Goal: Book appointment/travel/reservation

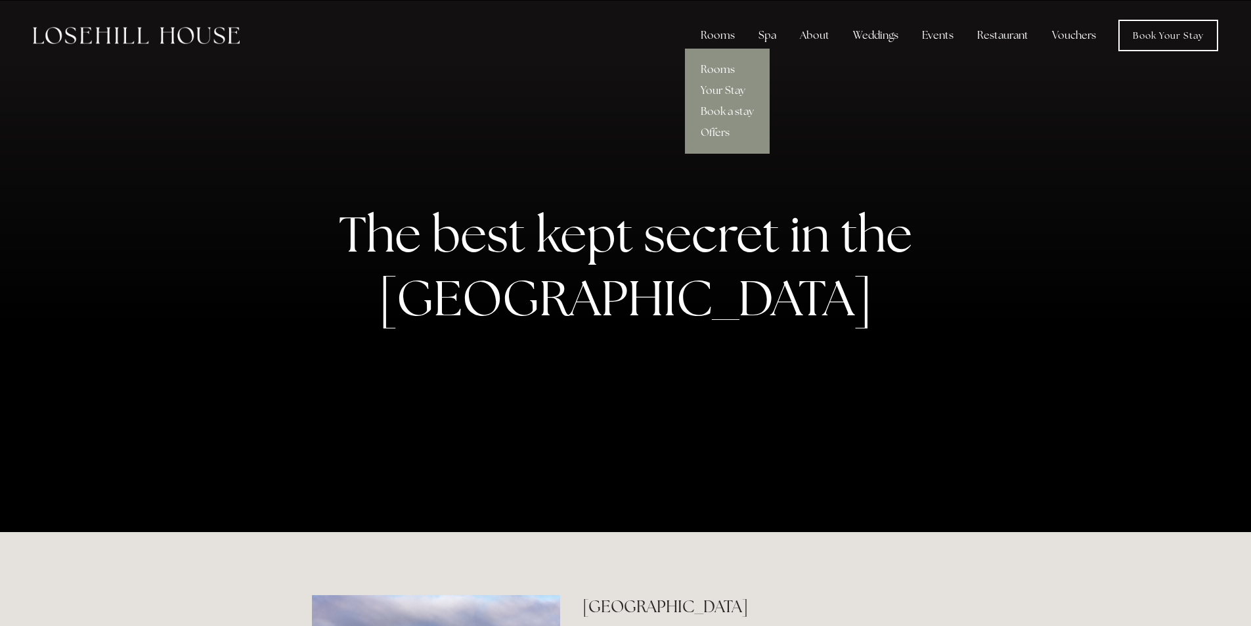
click at [722, 71] on link "Rooms" at bounding box center [727, 69] width 85 height 21
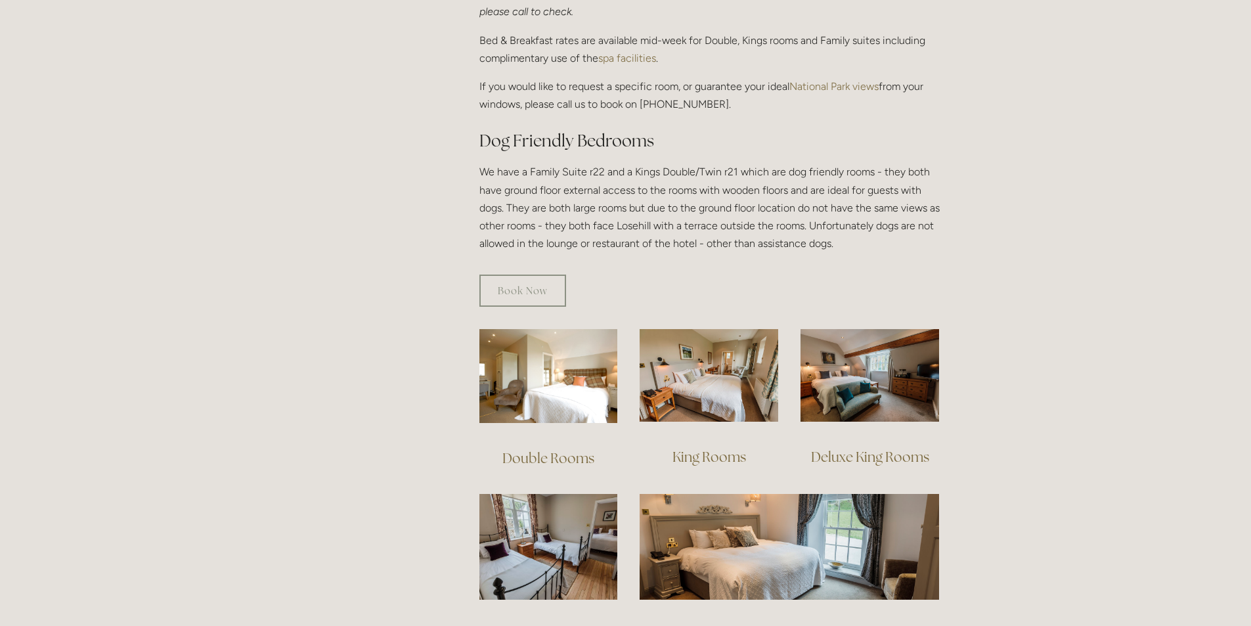
scroll to position [657, 0]
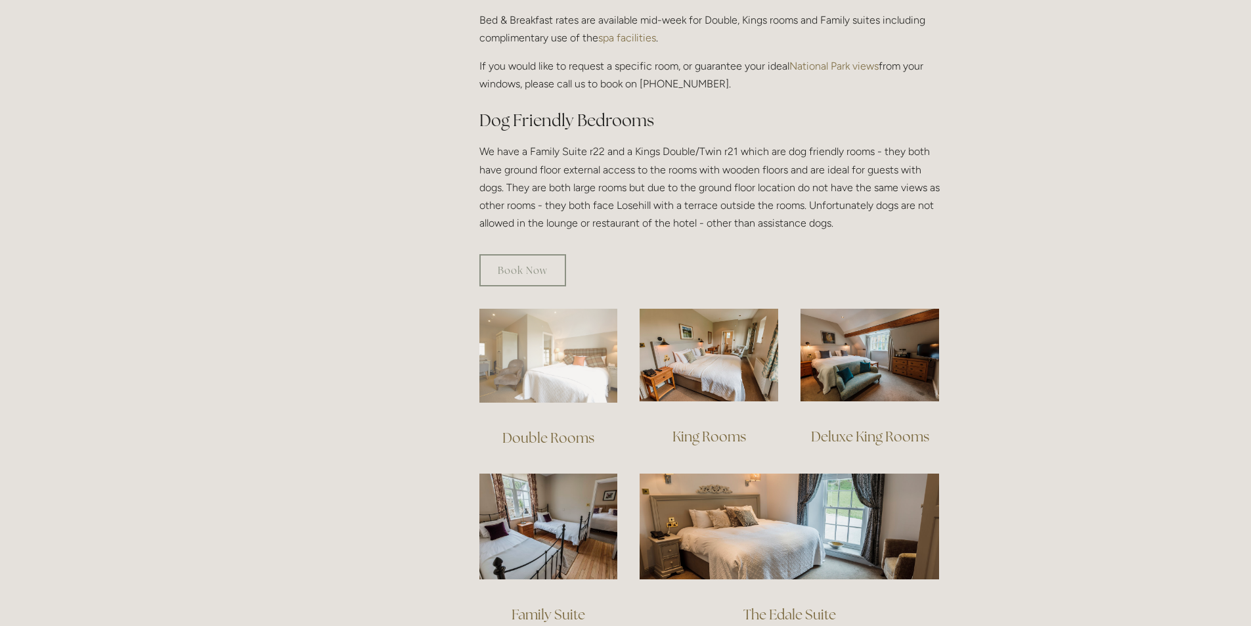
click at [577, 353] on img at bounding box center [548, 356] width 139 height 94
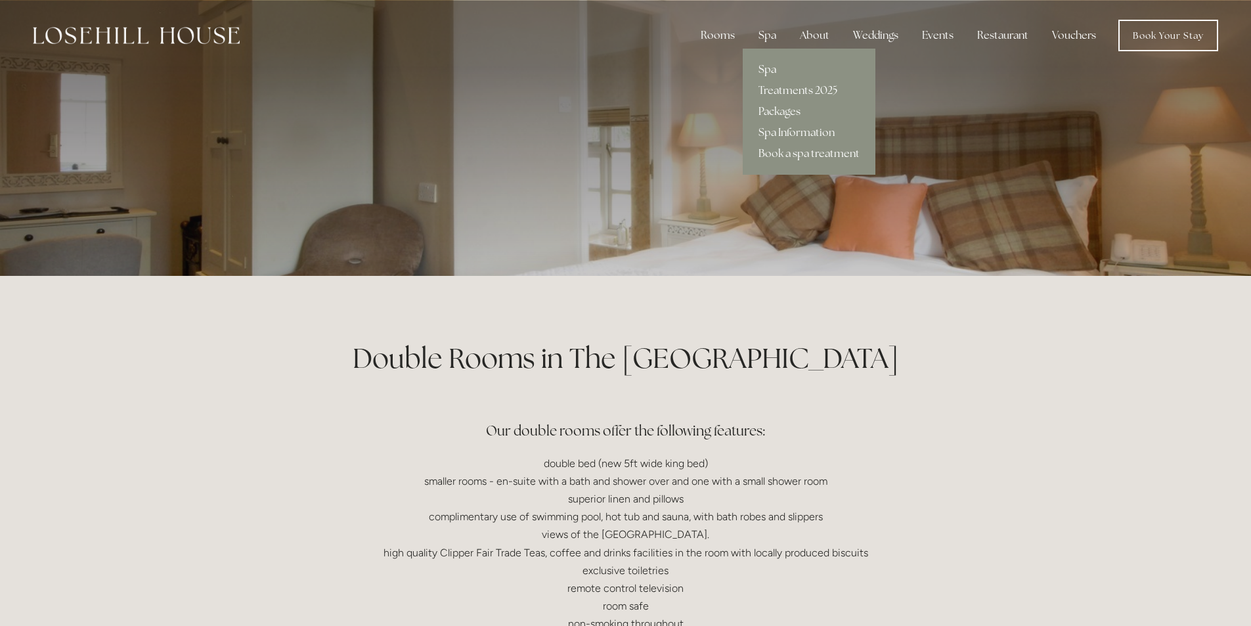
click at [764, 71] on link "Spa" at bounding box center [809, 69] width 133 height 21
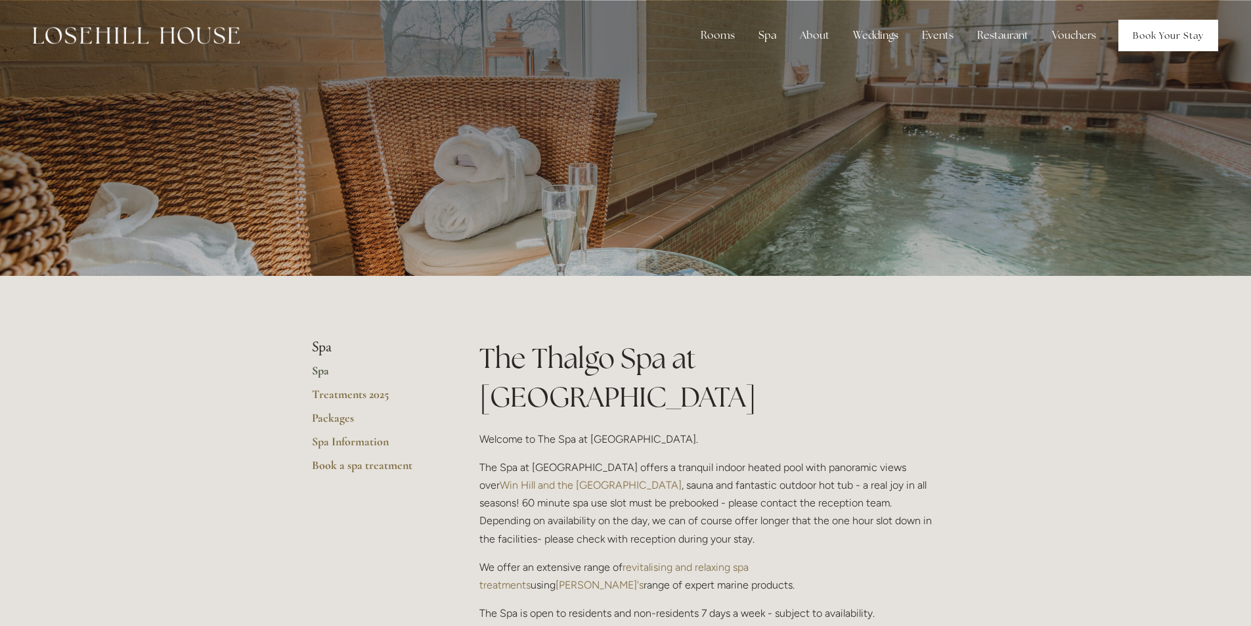
click at [1181, 26] on link "Book Your Stay" at bounding box center [1169, 36] width 100 height 32
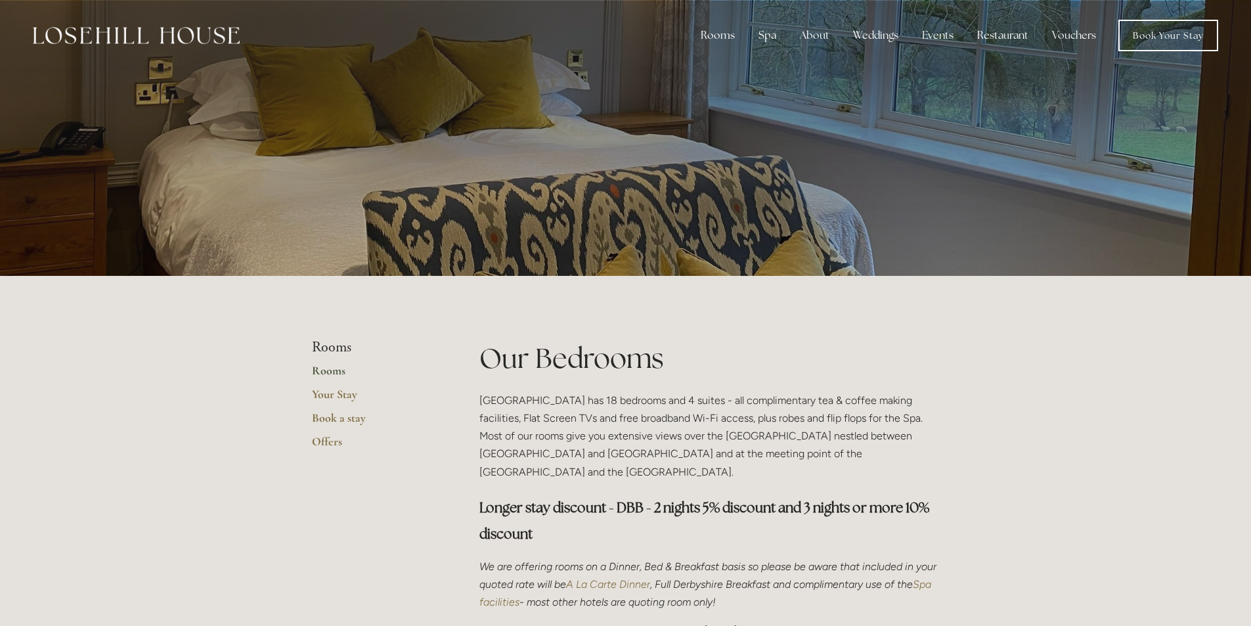
scroll to position [654, 0]
